Goal: Information Seeking & Learning: Learn about a topic

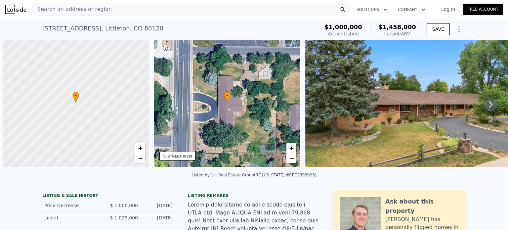
scroll to position [0, 3]
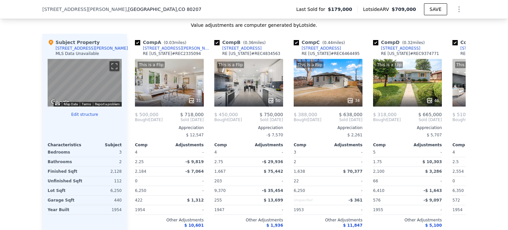
scroll to position [630, 0]
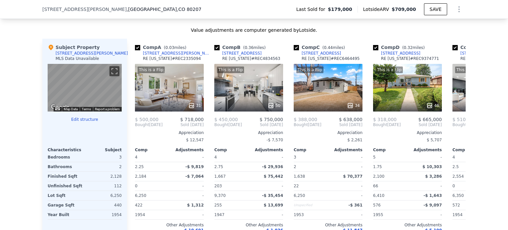
click at [394, 91] on div "This is a Flip 46" at bounding box center [407, 88] width 69 height 48
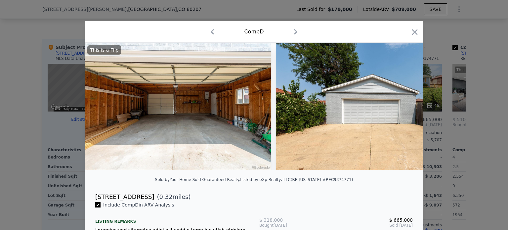
scroll to position [0, 8517]
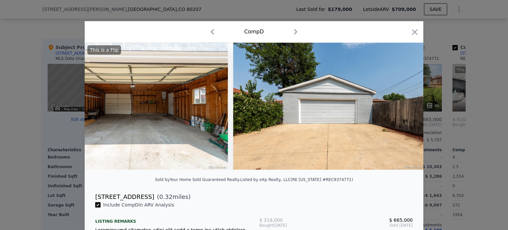
click at [412, 34] on icon "button" at bounding box center [415, 32] width 6 height 6
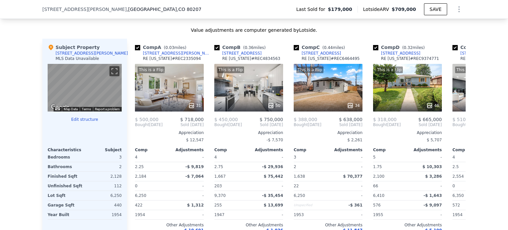
click at [456, 128] on icon at bounding box center [458, 124] width 4 height 7
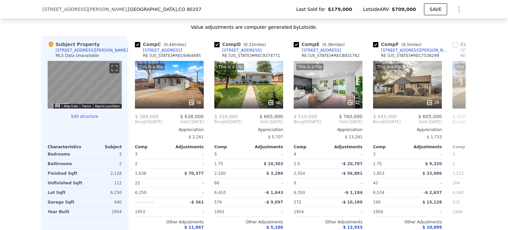
scroll to position [630, 0]
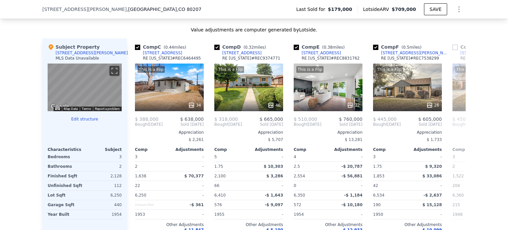
click at [461, 129] on icon at bounding box center [457, 124] width 13 height 13
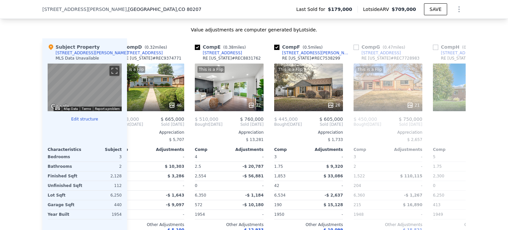
scroll to position [0, 318]
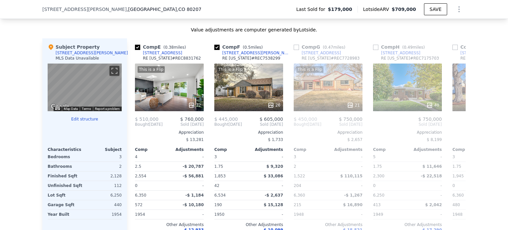
click at [461, 129] on icon at bounding box center [457, 124] width 13 height 13
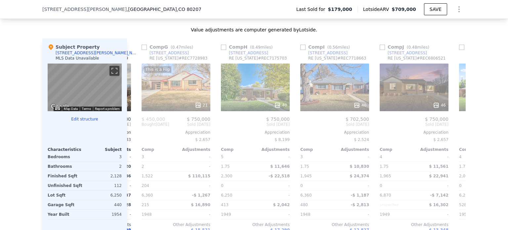
scroll to position [0, 477]
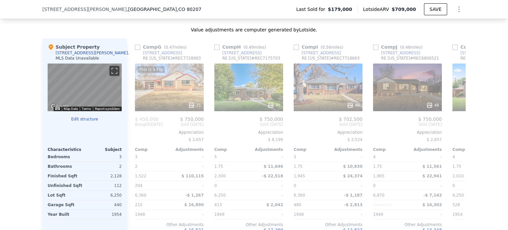
click at [461, 129] on icon at bounding box center [457, 124] width 13 height 13
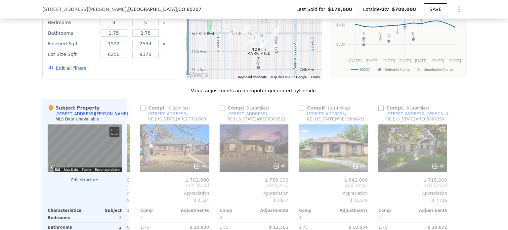
scroll to position [562, 0]
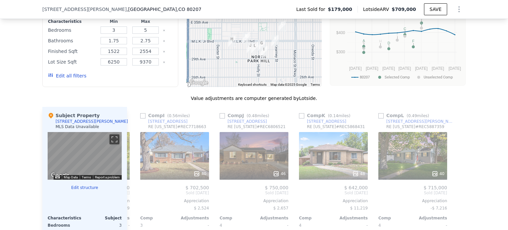
click at [341, 165] on div "48" at bounding box center [333, 156] width 69 height 48
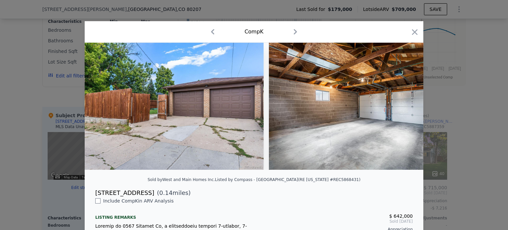
scroll to position [0, 9002]
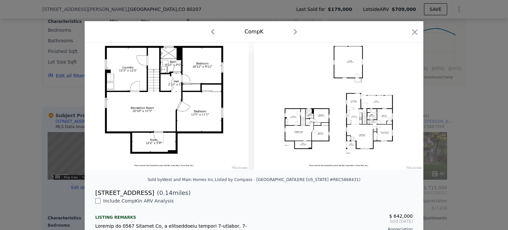
click at [413, 33] on icon "button" at bounding box center [414, 31] width 9 height 9
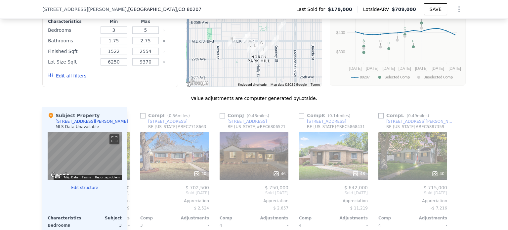
click at [134, 198] on icon at bounding box center [134, 192] width 13 height 13
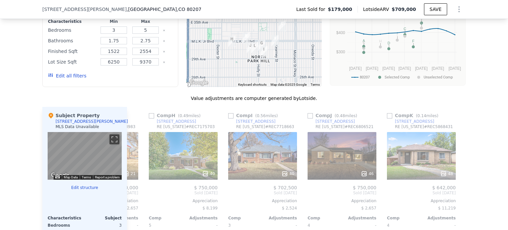
click at [134, 198] on div "Comp A ( 0.03 miles) [STREET_ADDRESS][GEOGRAPHIC_DATA][PERSON_NAME][US_STATE] R…" at bounding box center [296, 213] width 339 height 213
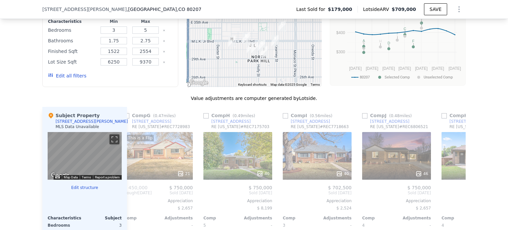
scroll to position [0, 471]
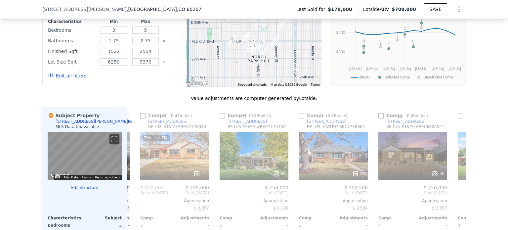
click at [137, 200] on icon at bounding box center [134, 192] width 13 height 13
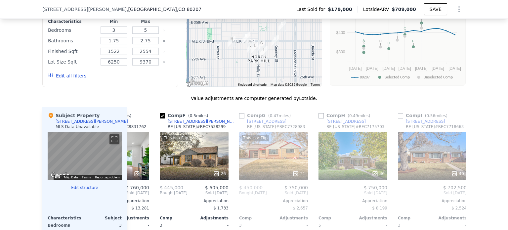
scroll to position [0, 312]
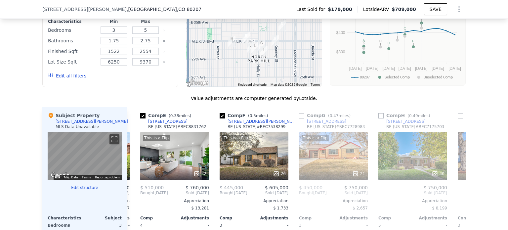
click at [132, 194] on icon at bounding box center [134, 192] width 13 height 13
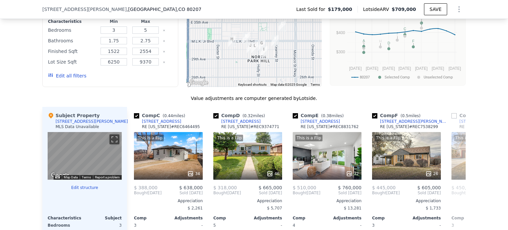
scroll to position [0, 154]
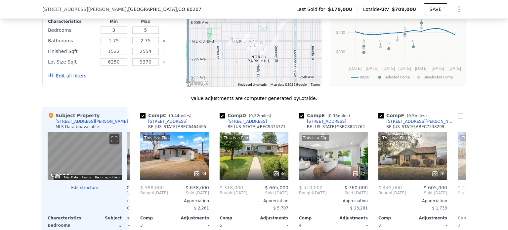
click at [132, 194] on icon at bounding box center [134, 192] width 13 height 13
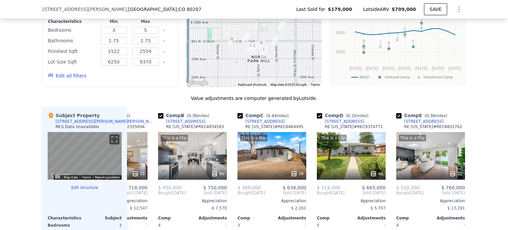
scroll to position [0, 0]
